Goal: Information Seeking & Learning: Learn about a topic

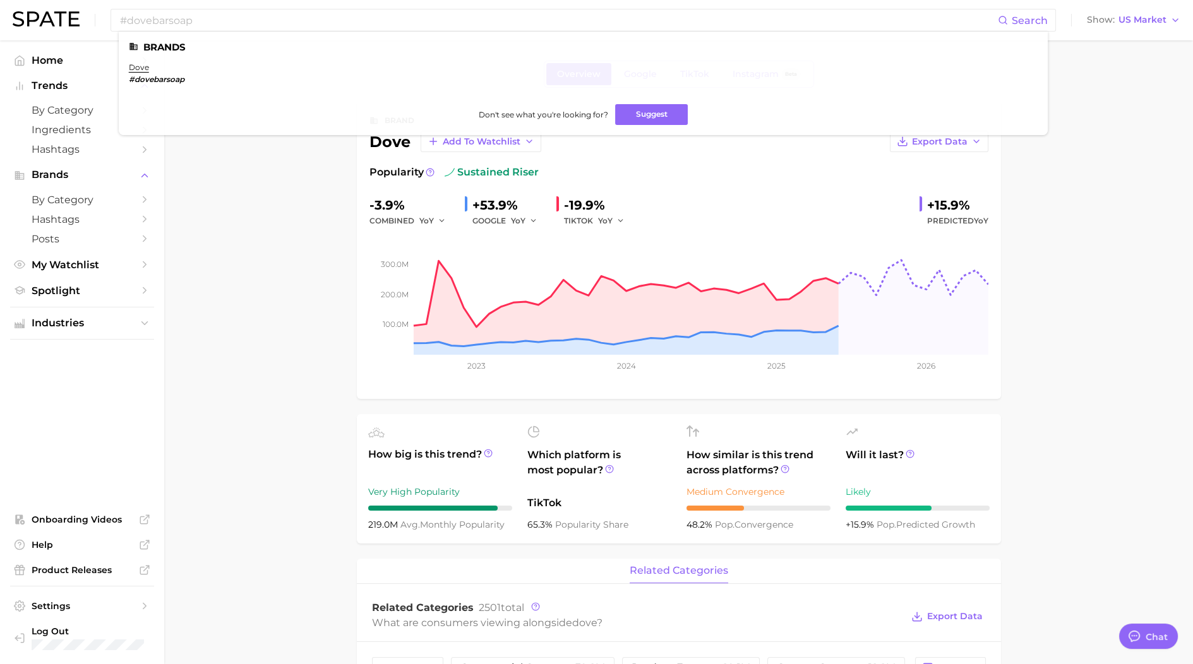
click at [69, 304] on ul "Home Trends by Category Ingredients Hashtags Brands by Category Hashtags Posts …" at bounding box center [82, 353] width 144 height 604
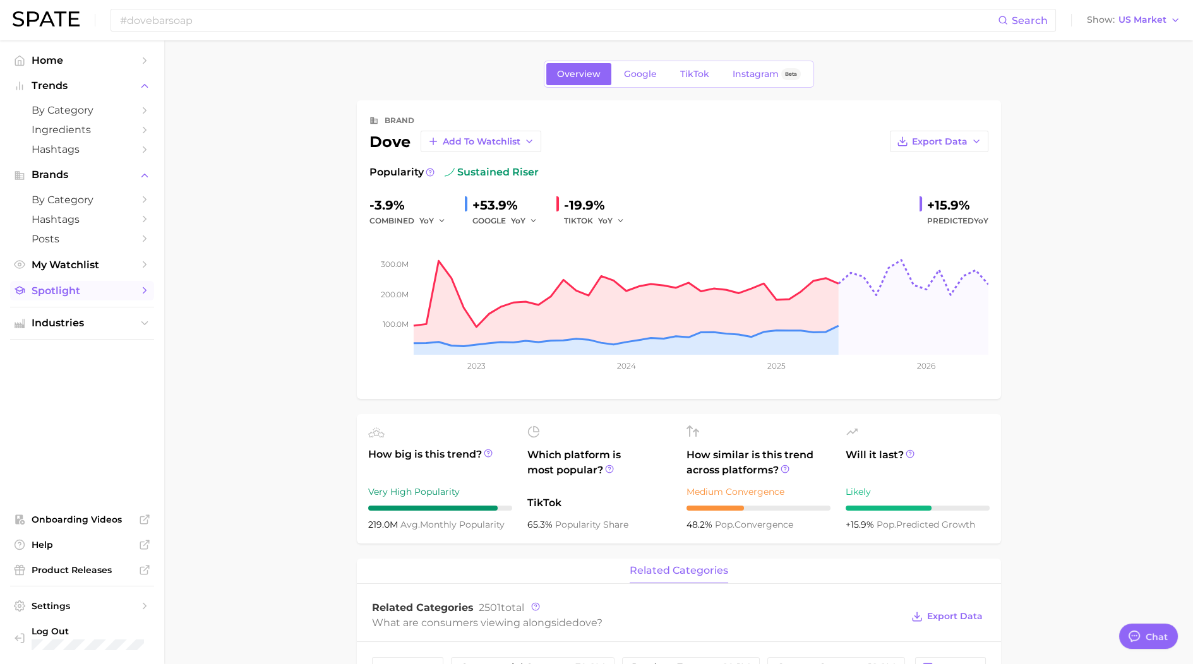
click at [56, 296] on span "Spotlight" at bounding box center [82, 291] width 101 height 12
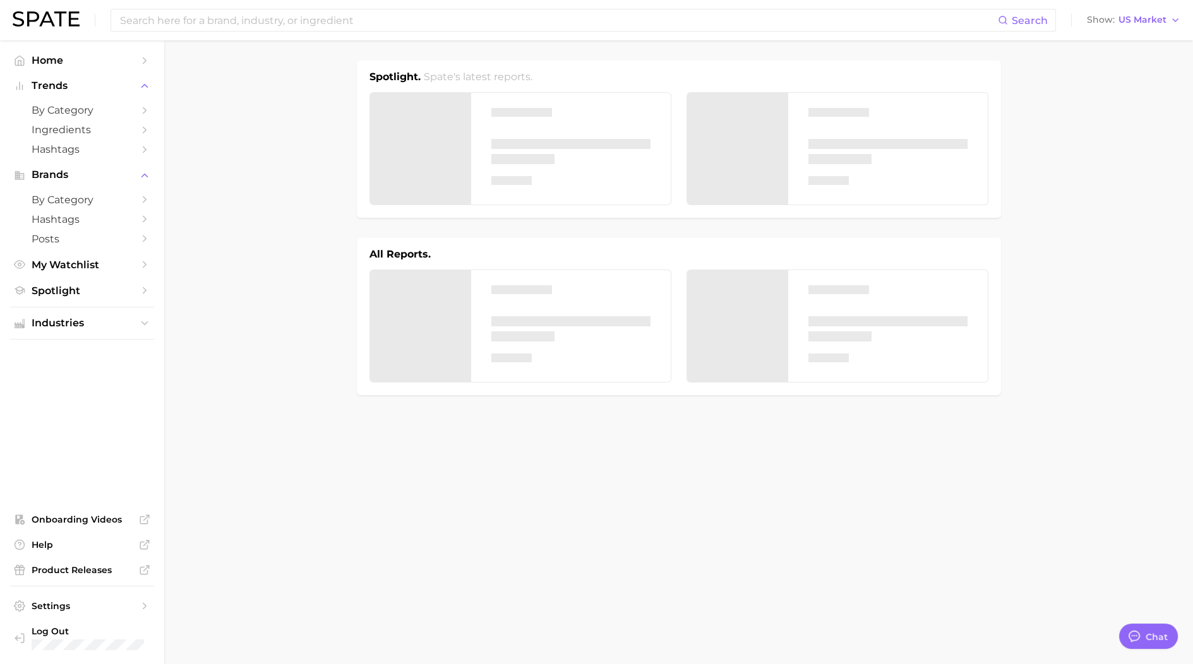
type textarea "x"
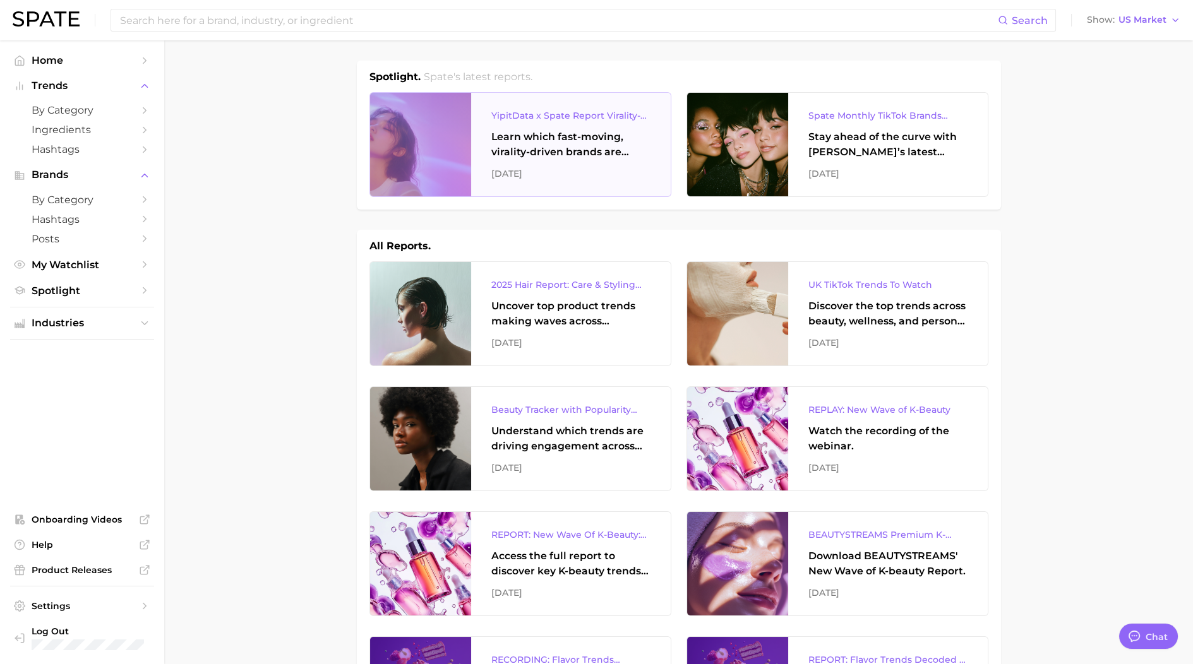
click at [554, 120] on div "YipitData x Spate Report Virality-Driven Brands Are Taking a Slice of the Beaut…" at bounding box center [570, 115] width 159 height 15
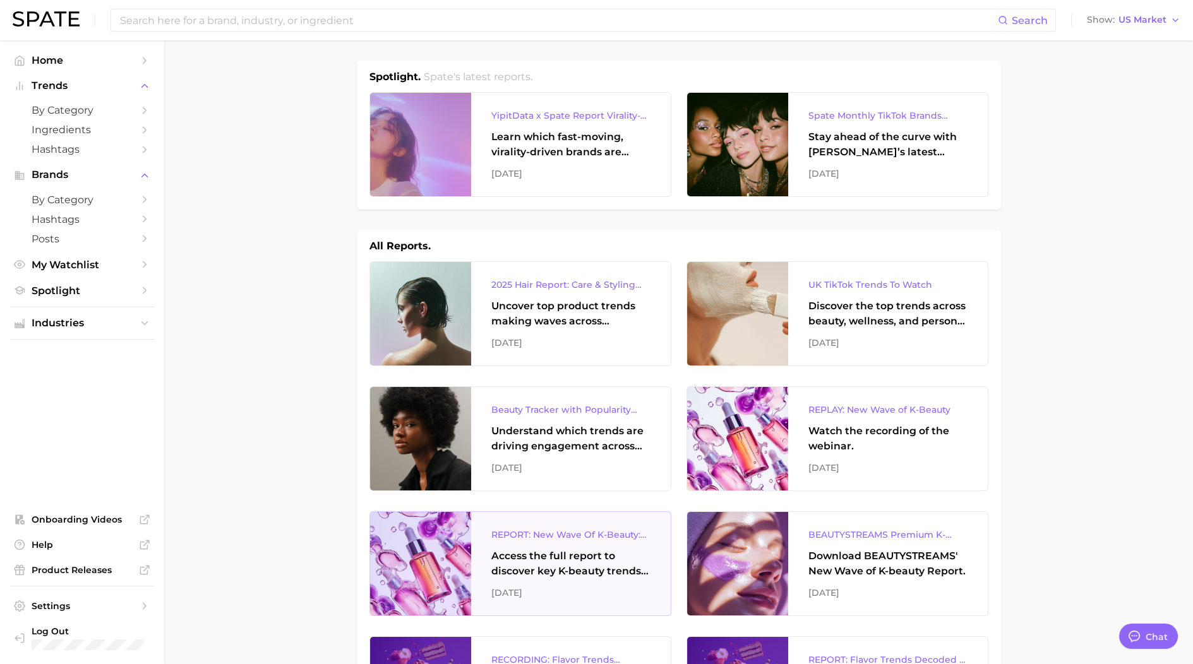
click at [637, 558] on div "Access the full report to discover key K-beauty trends influencing [DATE] beaut…" at bounding box center [570, 564] width 159 height 30
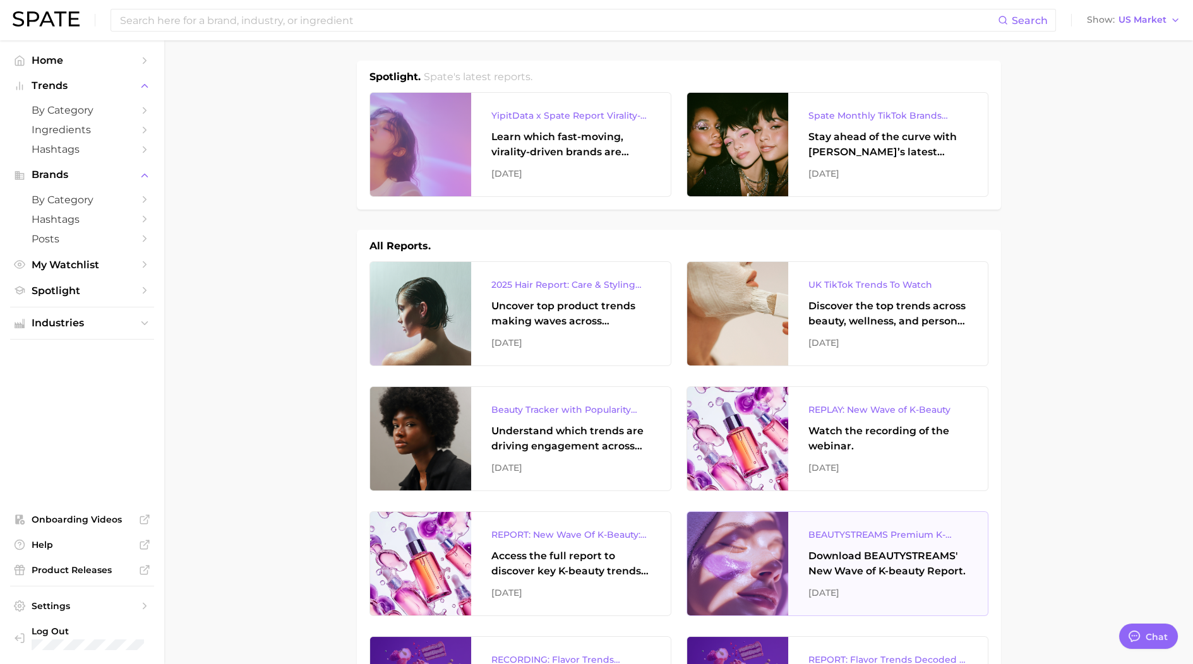
click at [826, 546] on div "BEAUTYSTREAMS Premium K-beauty Trends Report Download BEAUTYSTREAMS' New Wave o…" at bounding box center [888, 564] width 200 height 104
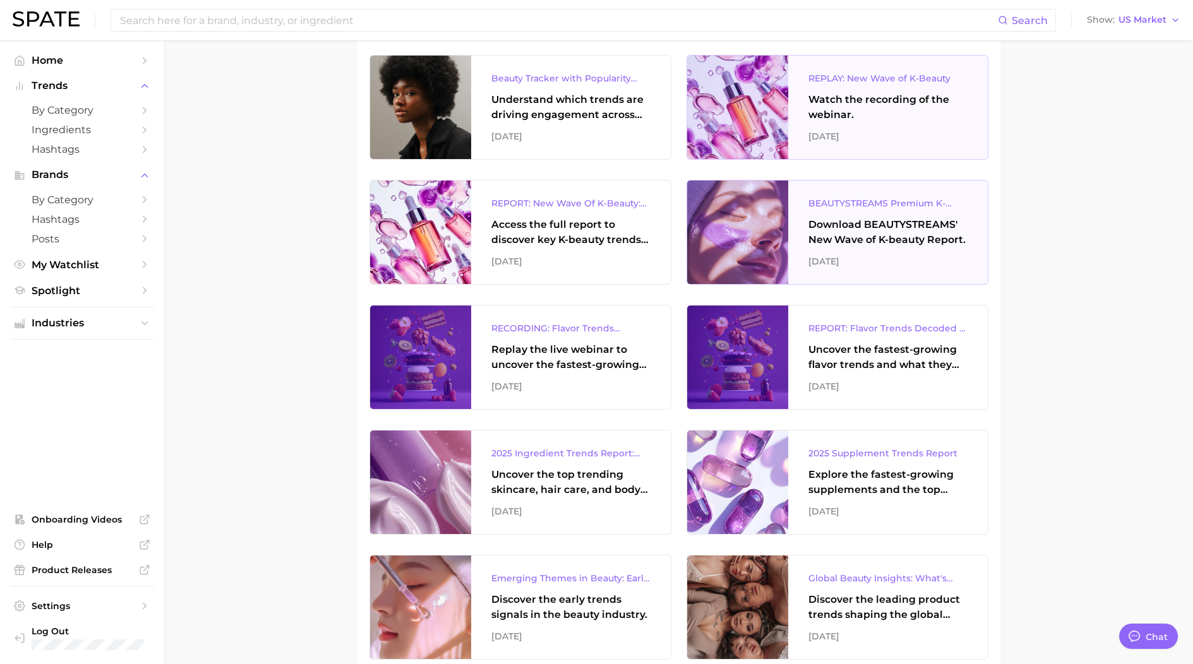
scroll to position [369, 0]
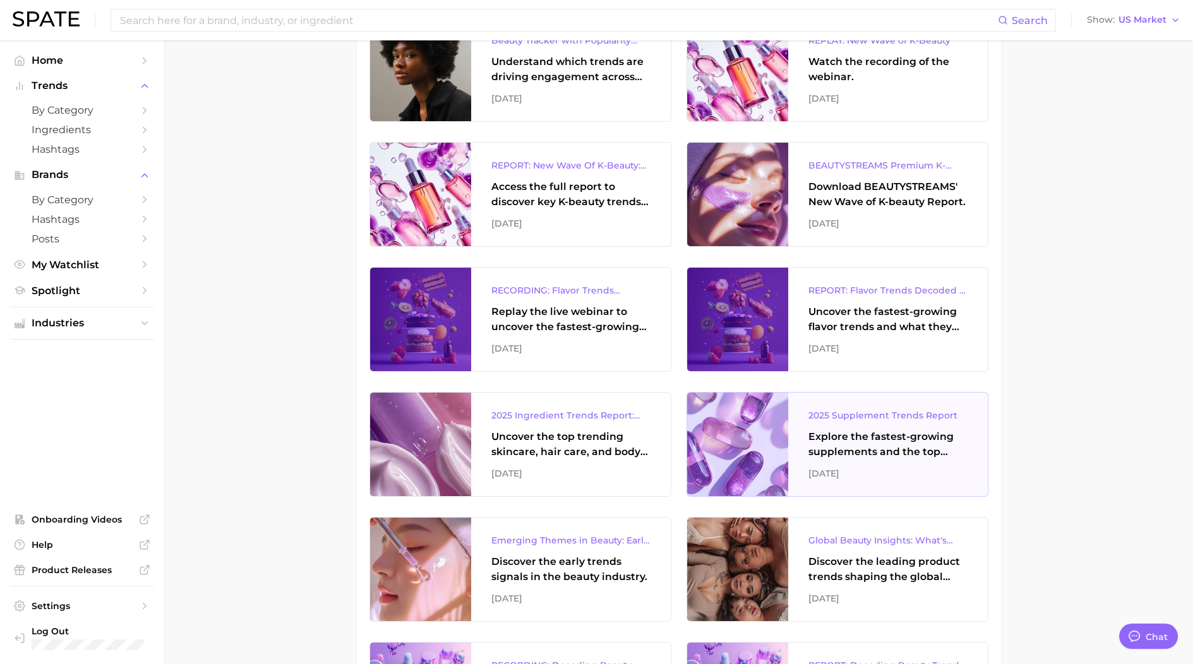
click at [757, 417] on div at bounding box center [737, 445] width 101 height 104
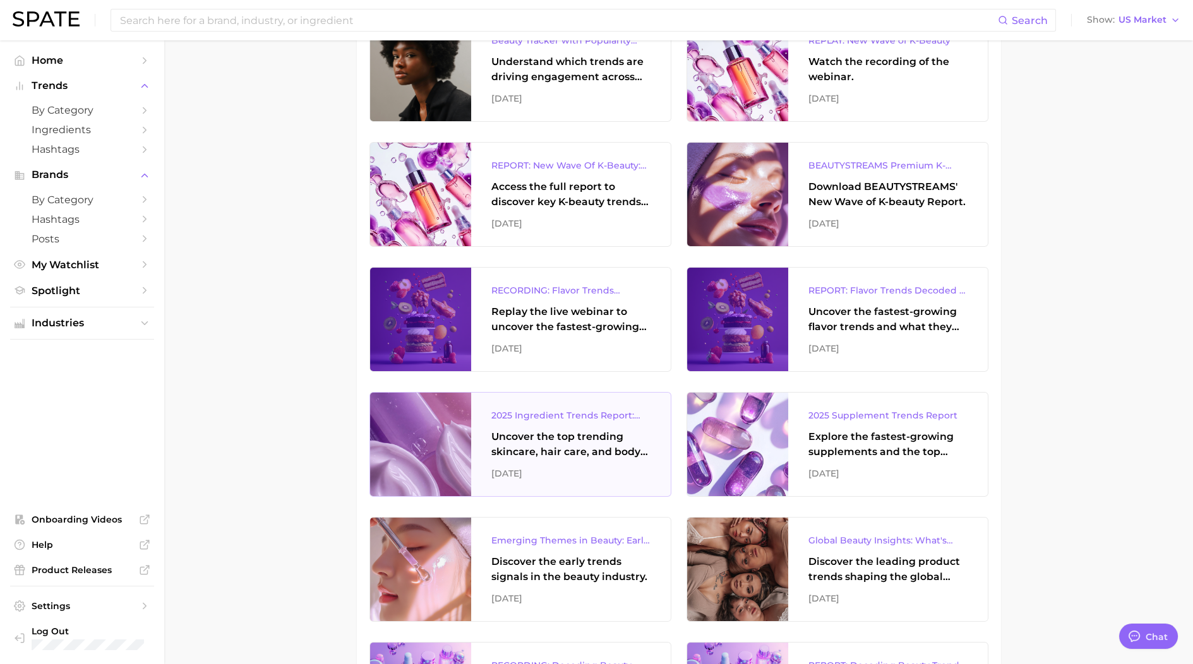
click at [599, 444] on div "Uncover the top trending skincare, hair care, and body care ingredients capturi…" at bounding box center [570, 444] width 159 height 30
